Goal: Task Accomplishment & Management: Manage account settings

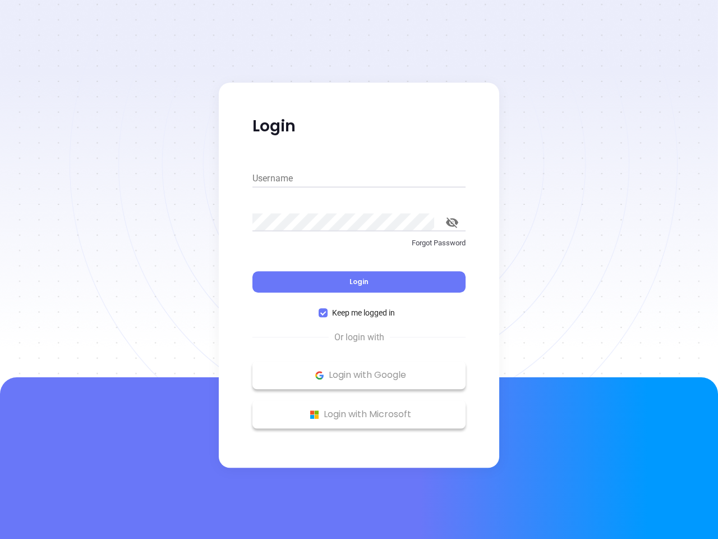
click at [359, 269] on div "Login" at bounding box center [359, 275] width 213 height 35
click at [359, 178] on input "Username" at bounding box center [359, 178] width 213 height 18
click at [452, 222] on icon "toggle password visibility" at bounding box center [452, 222] width 12 height 11
click at [359, 282] on span "Login" at bounding box center [359, 282] width 19 height 10
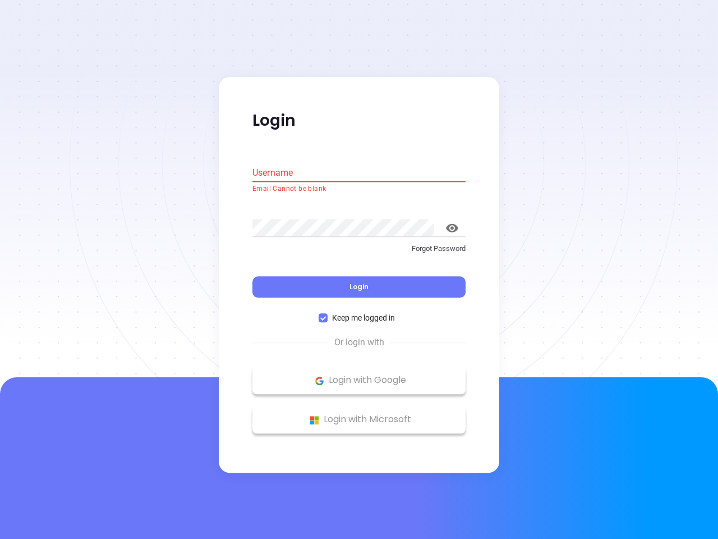
click at [359, 313] on span "Keep me logged in" at bounding box center [364, 318] width 72 height 12
click at [328, 314] on input "Keep me logged in" at bounding box center [323, 318] width 9 height 9
checkbox input "false"
click at [359, 375] on p "Login with Google" at bounding box center [359, 380] width 202 height 17
click at [359, 414] on p "Login with Microsoft" at bounding box center [359, 419] width 202 height 17
